Goal: Task Accomplishment & Management: Use online tool/utility

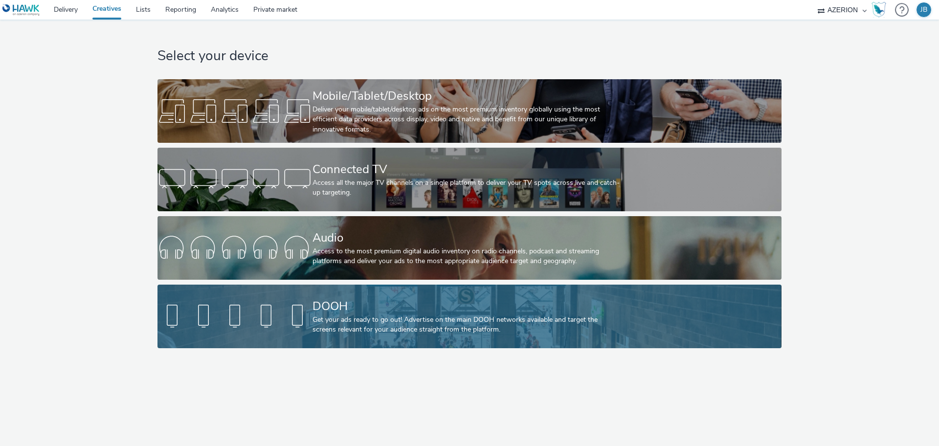
click at [304, 319] on div at bounding box center [234, 316] width 155 height 31
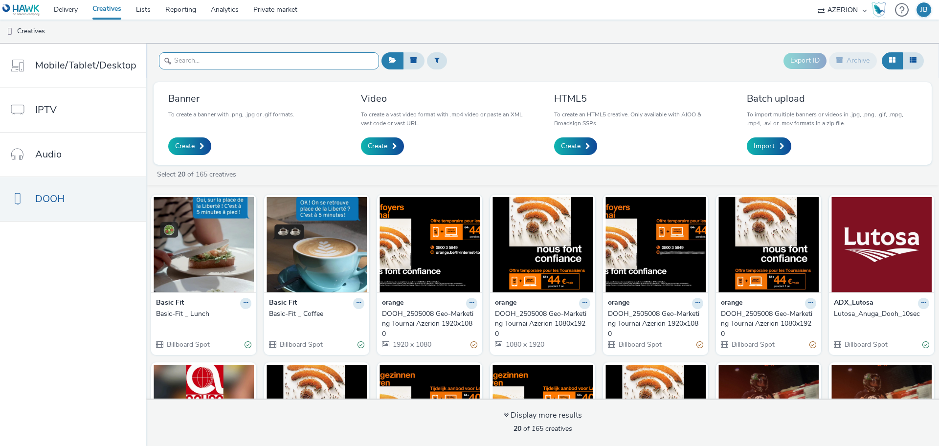
click at [349, 63] on input "text" at bounding box center [269, 60] width 220 height 17
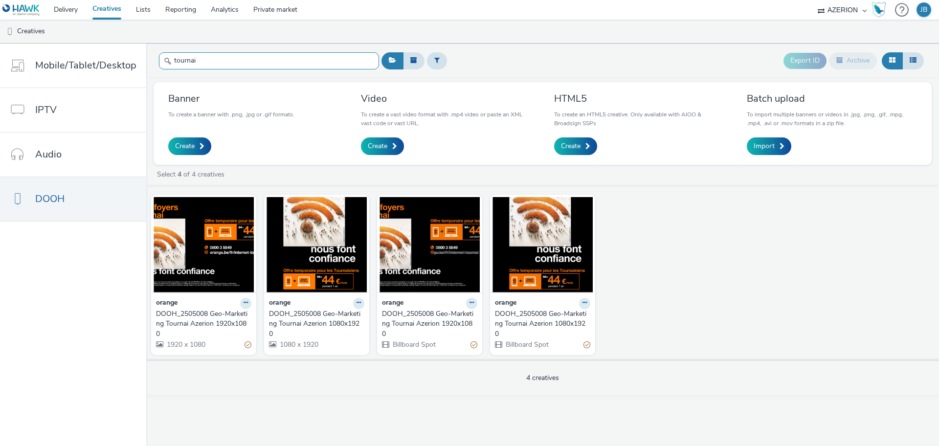
type input "tournai"
click at [528, 321] on div "DOOH_2505008 Geo-Marketing Tournai Azerion 1080x1920" at bounding box center [540, 324] width 91 height 30
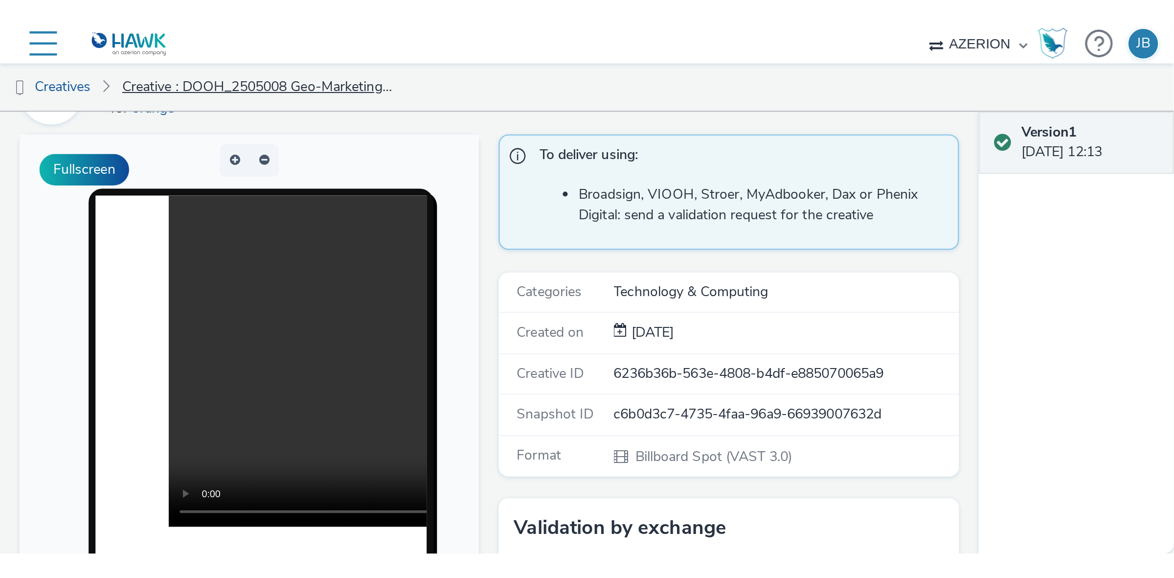
scroll to position [61, 0]
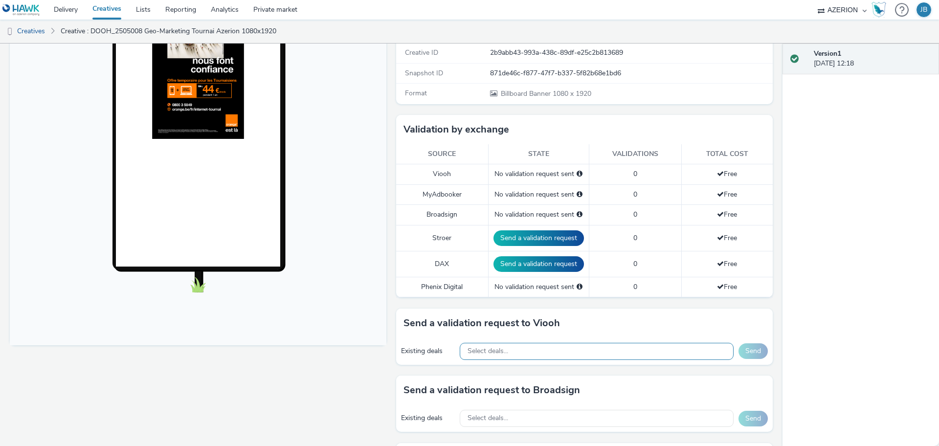
scroll to position [245, 0]
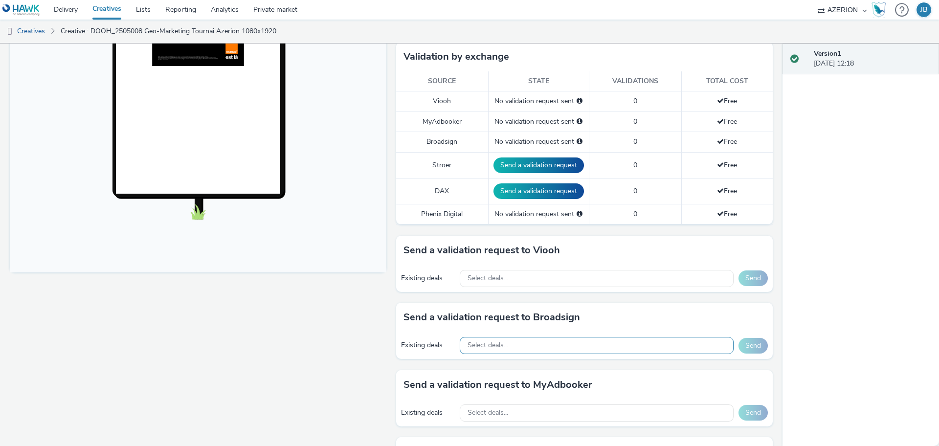
click at [545, 342] on div "Select deals..." at bounding box center [597, 345] width 274 height 17
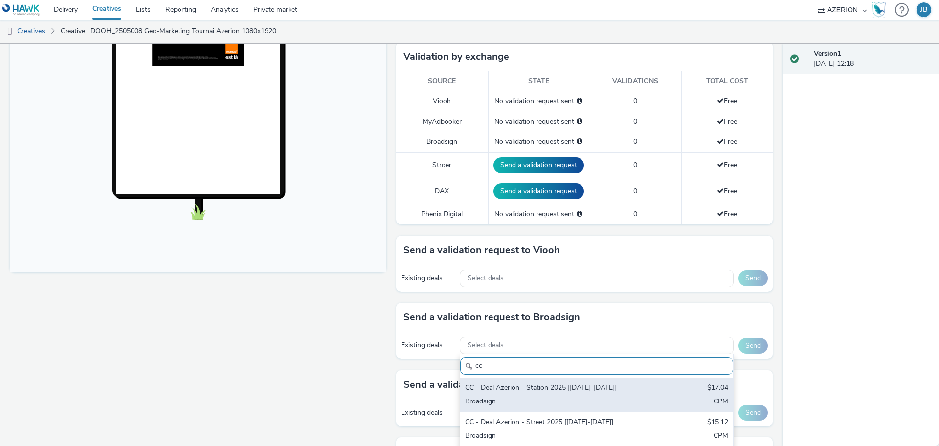
type input "cc"
click at [545, 393] on div "CC - Deal Azerion - Station 2025 [July25-Sept25]" at bounding box center [552, 388] width 174 height 11
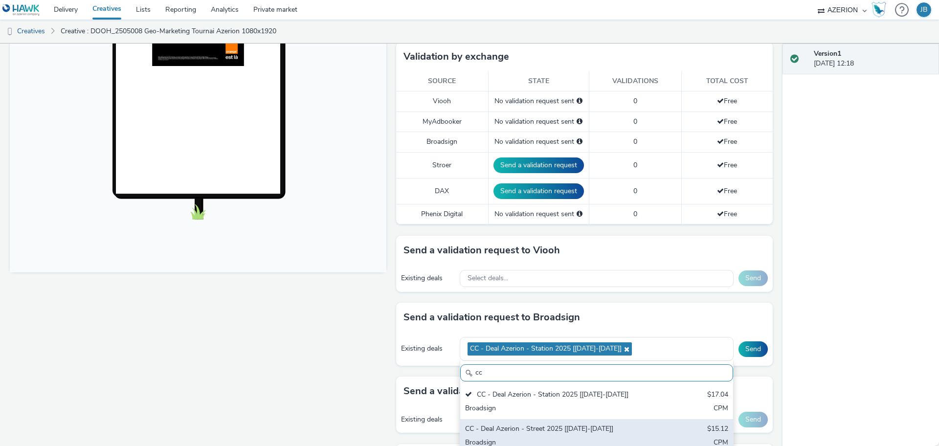
click at [546, 429] on div "CC - Deal Azerion - Street 2025 [July25-Sept25]" at bounding box center [552, 429] width 174 height 11
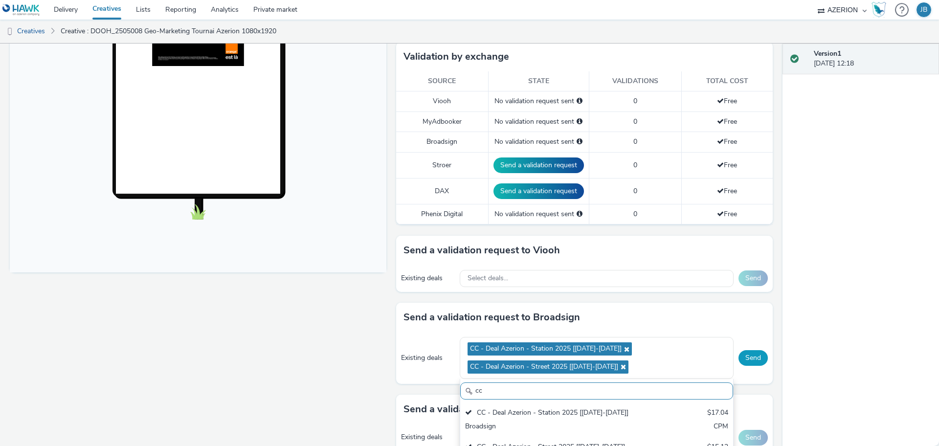
click at [745, 360] on button "Send" at bounding box center [752, 358] width 29 height 16
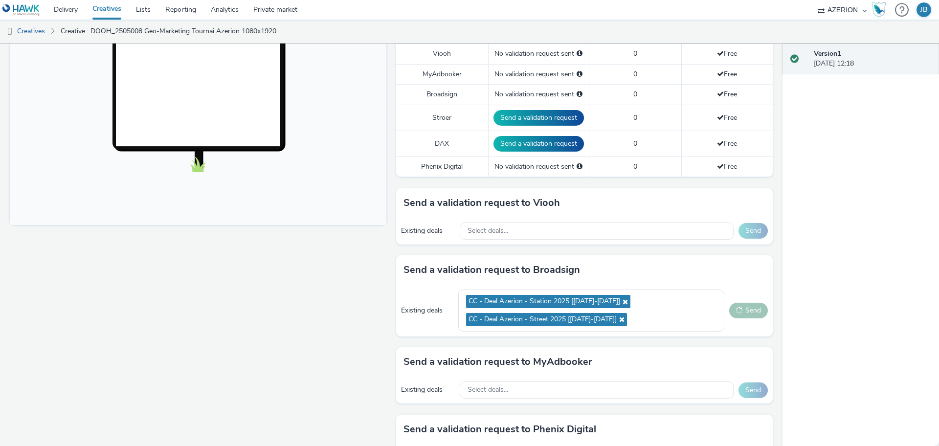
scroll to position [367, 0]
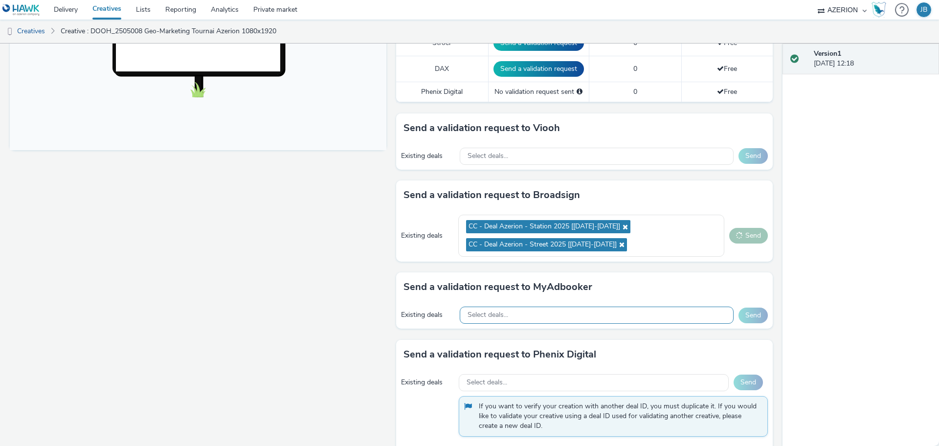
click at [585, 311] on div "Select deals..." at bounding box center [597, 315] width 274 height 17
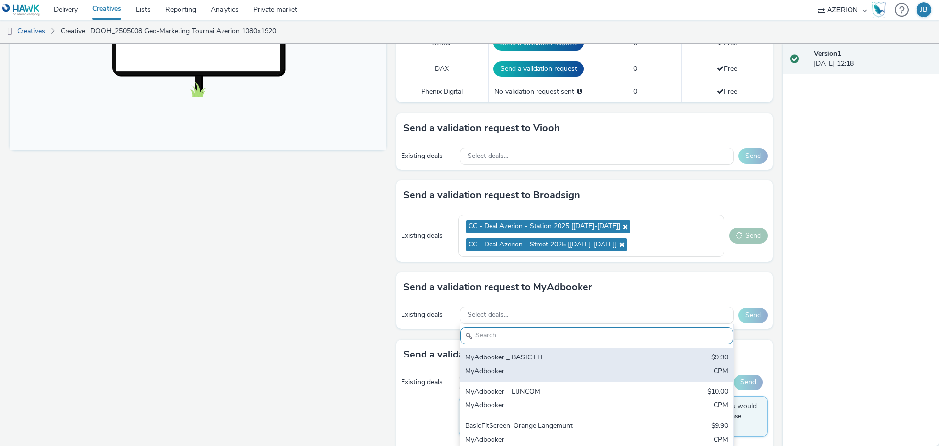
click at [552, 357] on div "MyAdbooker _ BASIC FIT" at bounding box center [552, 358] width 174 height 11
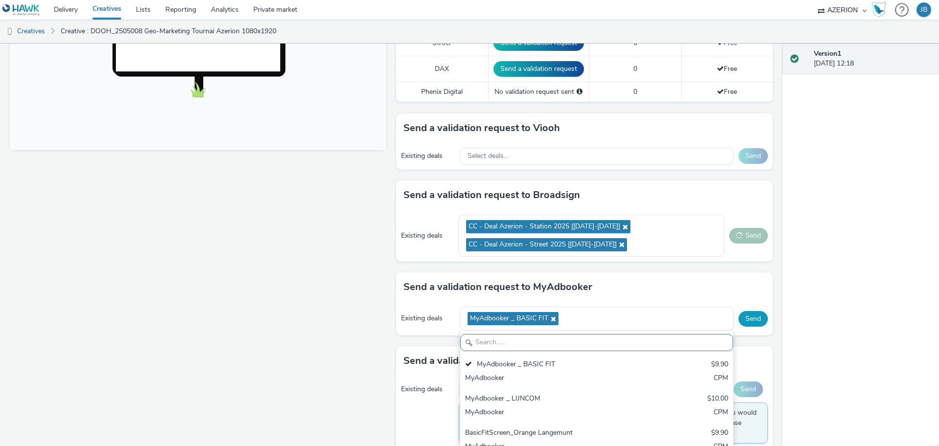
click at [748, 319] on button "Send" at bounding box center [752, 319] width 29 height 16
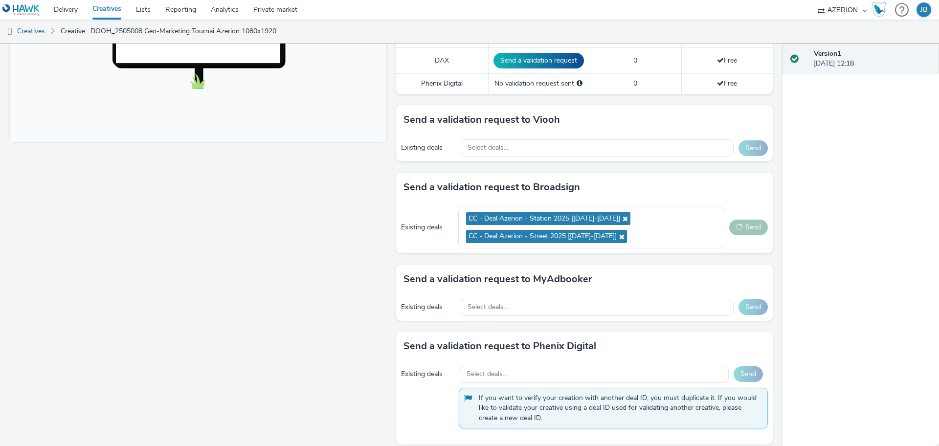
scroll to position [384, 0]
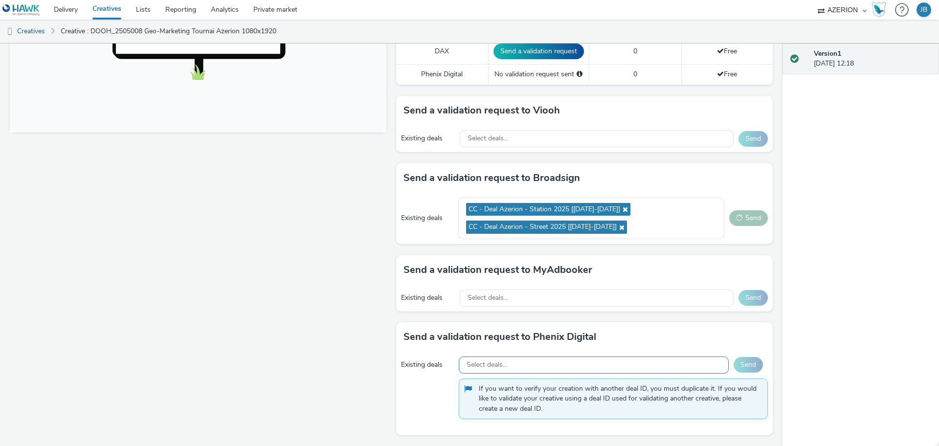
click at [518, 362] on div "Select deals..." at bounding box center [594, 365] width 270 height 17
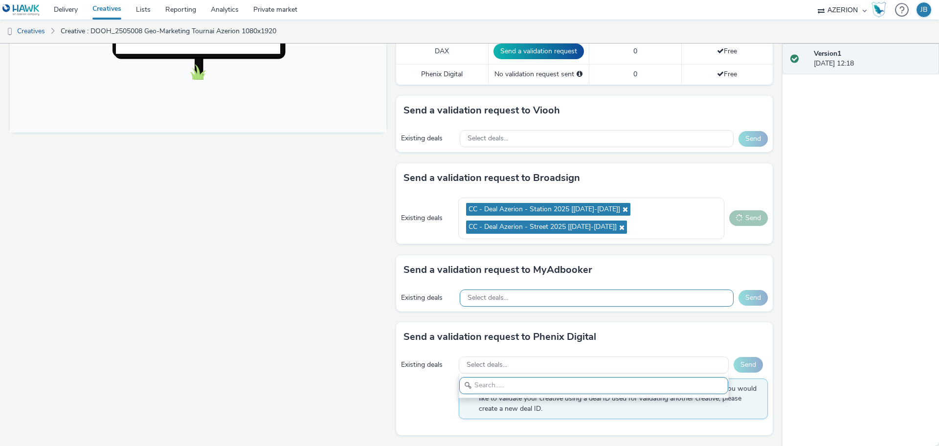
click at [495, 292] on div "Select deals..." at bounding box center [597, 298] width 274 height 17
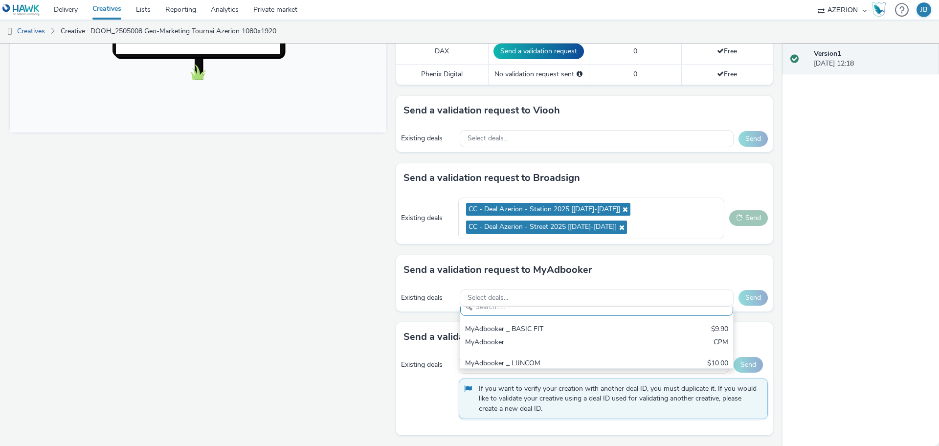
click at [352, 291] on div "Fullscreen" at bounding box center [200, 89] width 381 height 714
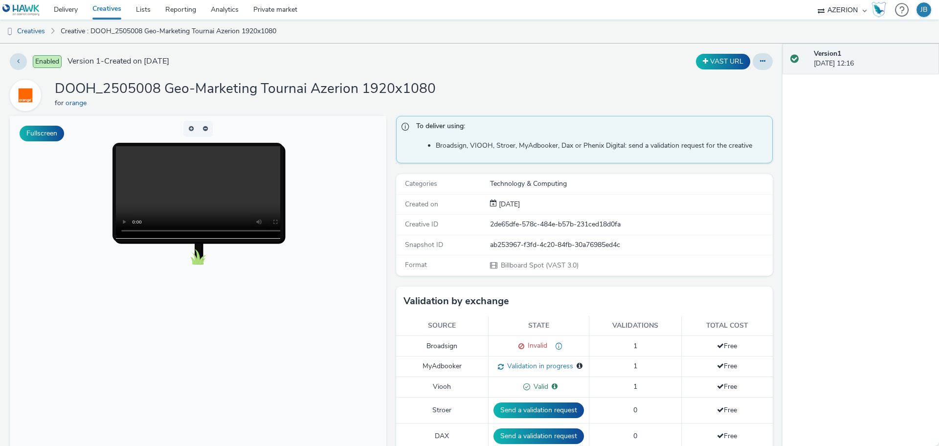
scroll to position [61, 0]
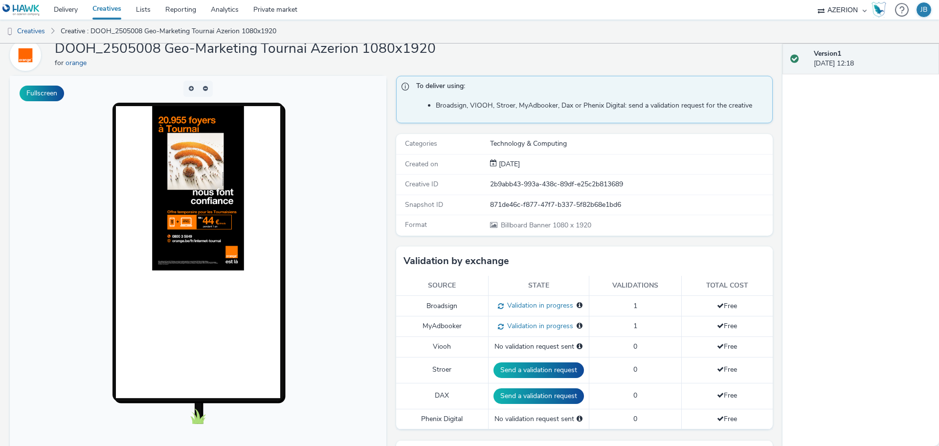
scroll to position [61, 0]
